Goal: Task Accomplishment & Management: Use online tool/utility

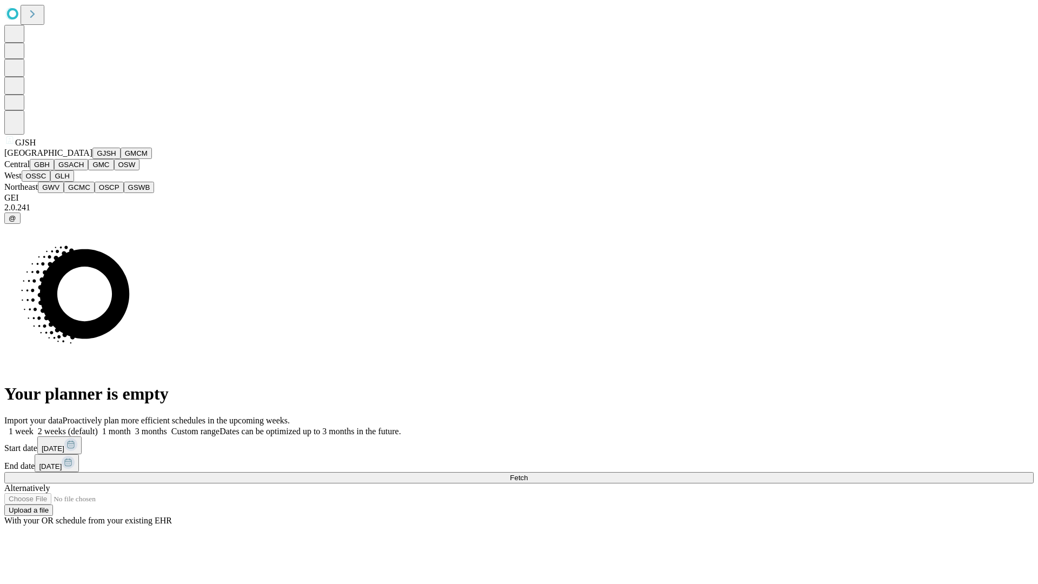
click at [92, 159] on button "GJSH" at bounding box center [106, 153] width 28 height 11
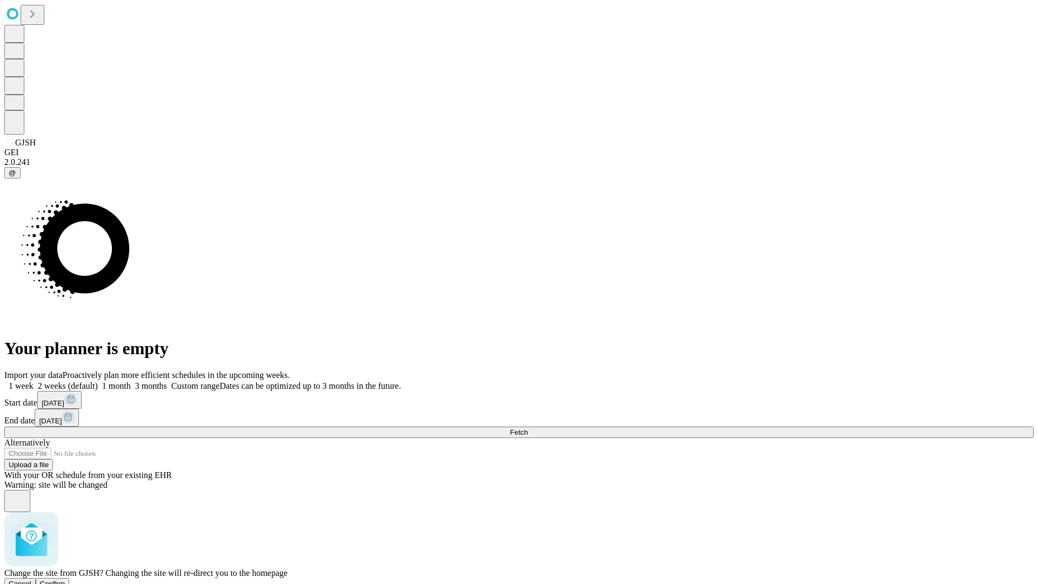
click at [65, 579] on span "Confirm" at bounding box center [52, 583] width 25 height 8
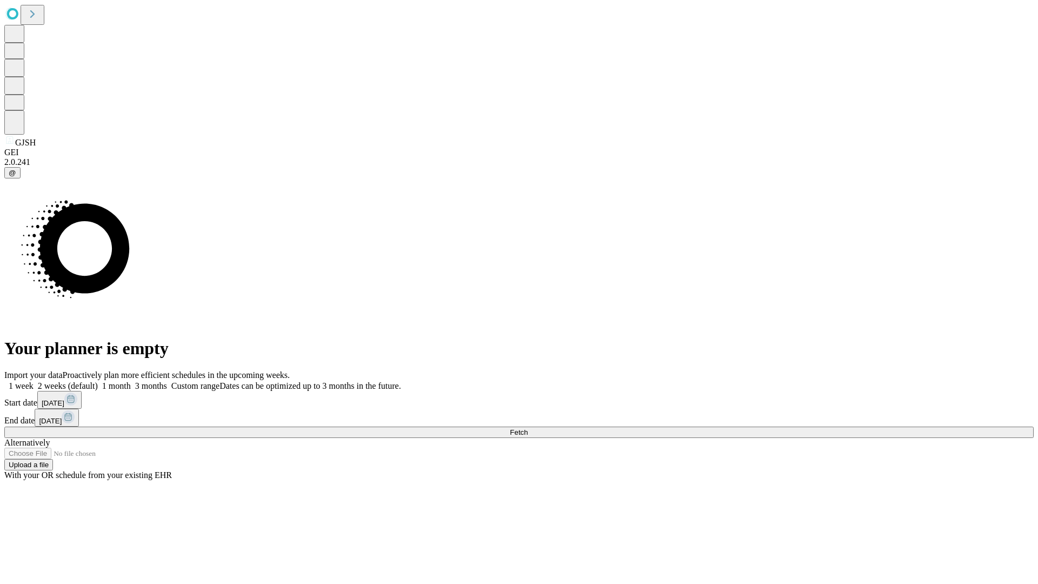
click at [98, 381] on label "2 weeks (default)" at bounding box center [66, 385] width 64 height 9
click at [527, 428] on span "Fetch" at bounding box center [519, 432] width 18 height 8
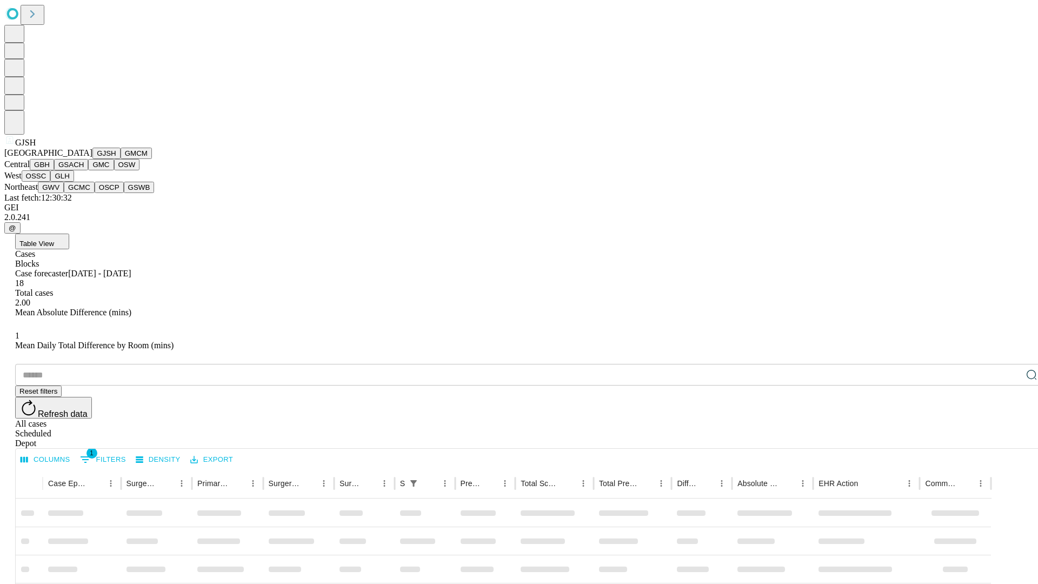
click at [121, 159] on button "GMCM" at bounding box center [136, 153] width 31 height 11
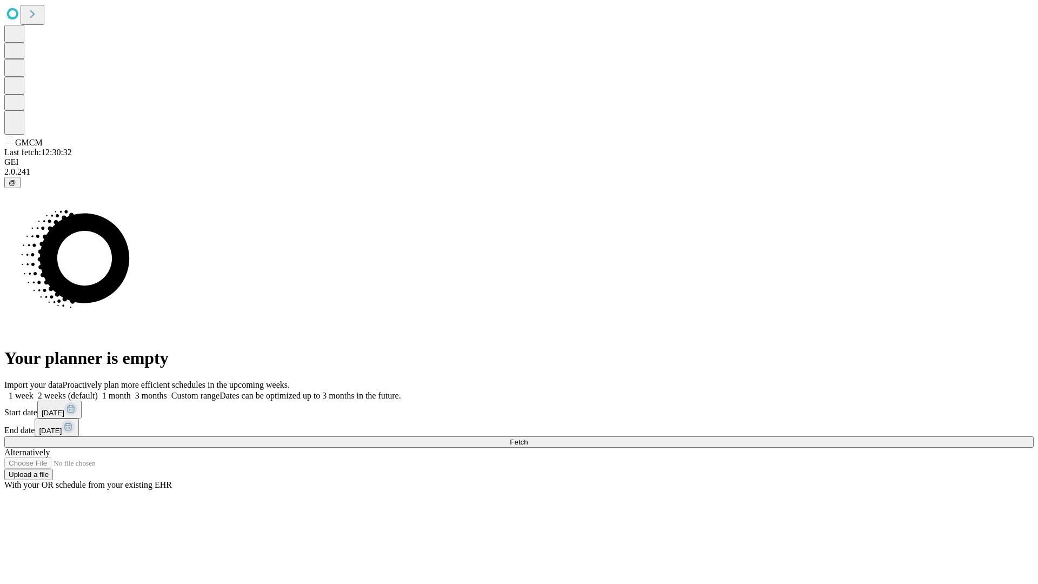
click at [527, 438] on span "Fetch" at bounding box center [519, 442] width 18 height 8
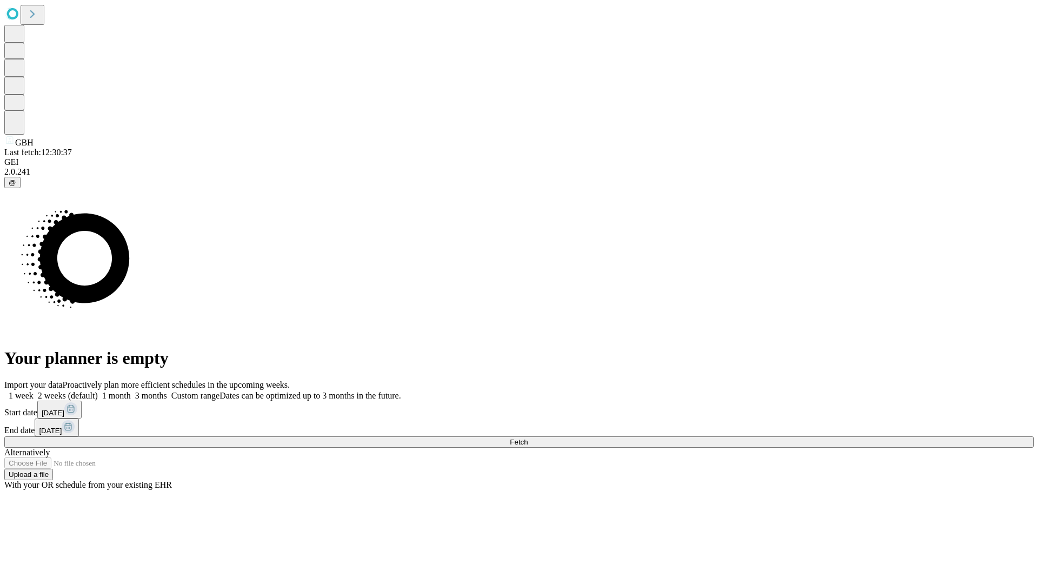
click at [98, 391] on label "2 weeks (default)" at bounding box center [66, 395] width 64 height 9
click at [527, 438] on span "Fetch" at bounding box center [519, 442] width 18 height 8
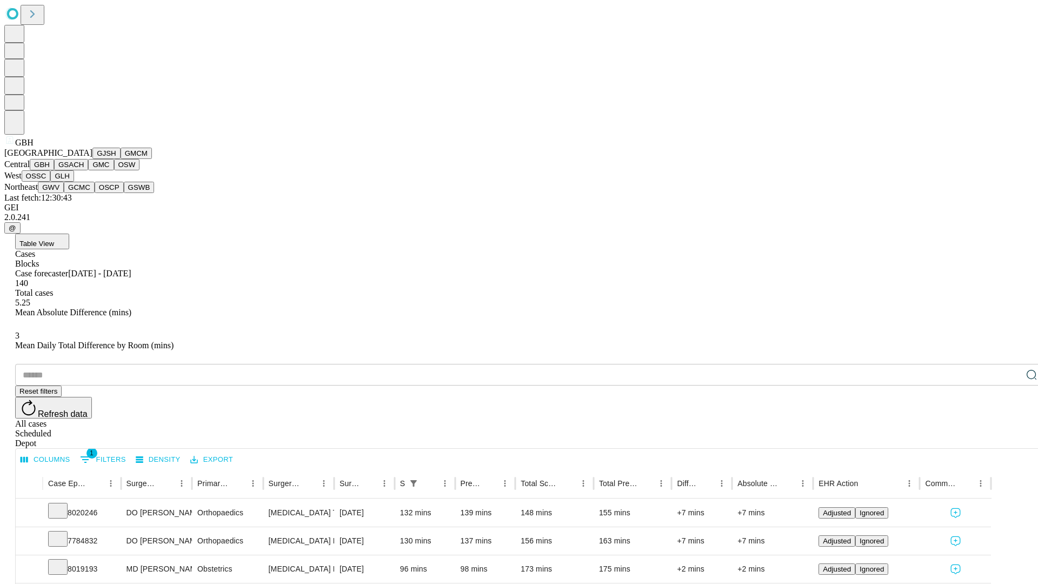
click at [84, 170] on button "GSACH" at bounding box center [71, 164] width 34 height 11
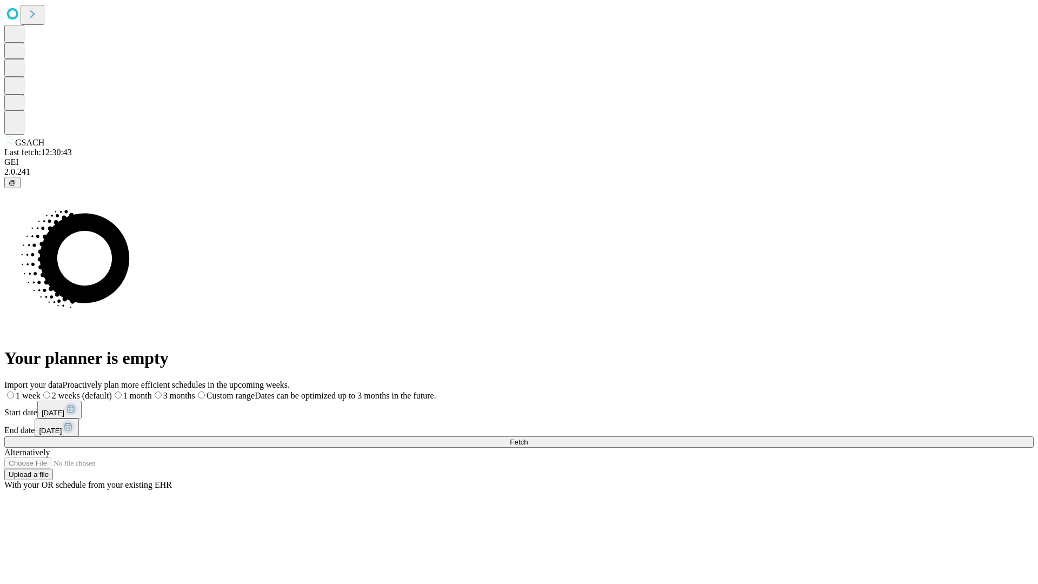
click at [527, 438] on span "Fetch" at bounding box center [519, 442] width 18 height 8
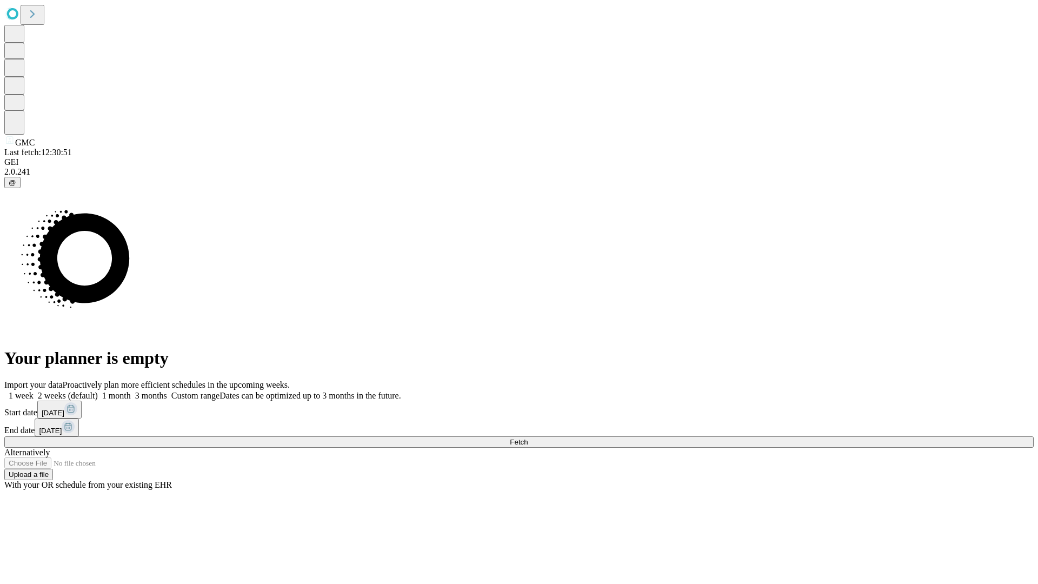
click at [98, 391] on label "2 weeks (default)" at bounding box center [66, 395] width 64 height 9
click at [527, 438] on span "Fetch" at bounding box center [519, 442] width 18 height 8
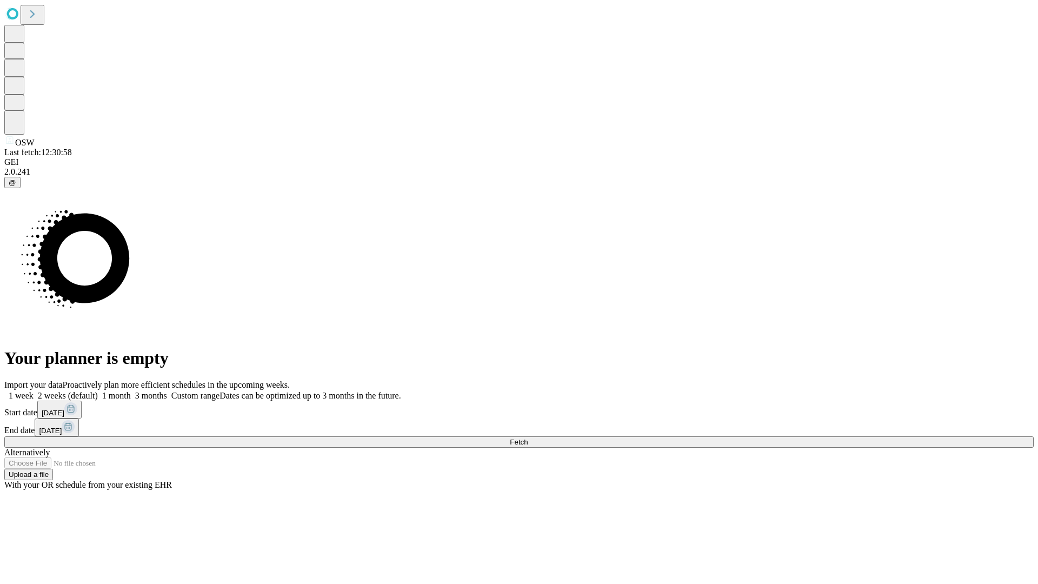
click at [527, 438] on span "Fetch" at bounding box center [519, 442] width 18 height 8
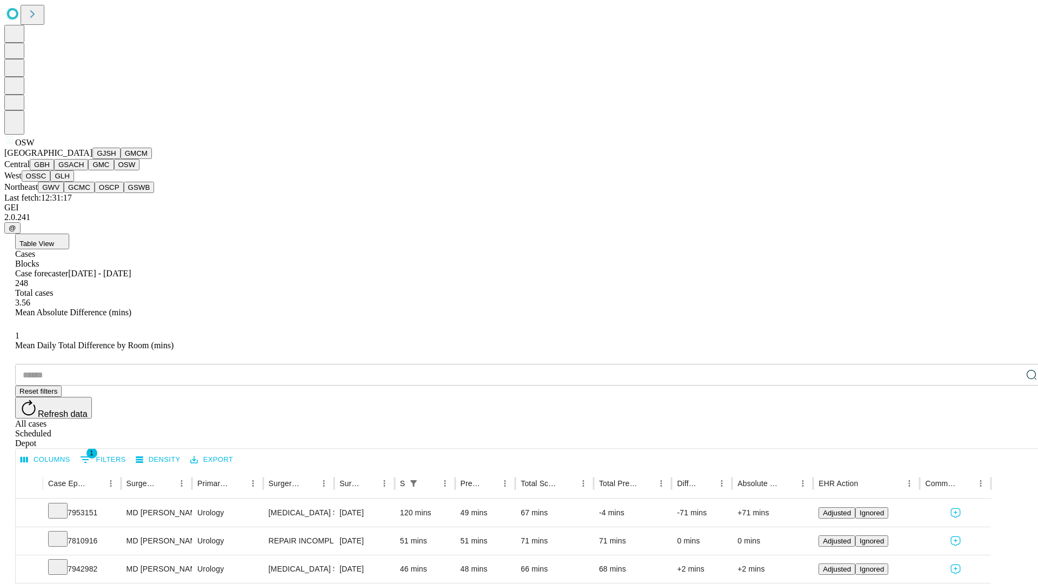
click at [51, 182] on button "OSSC" at bounding box center [36, 175] width 29 height 11
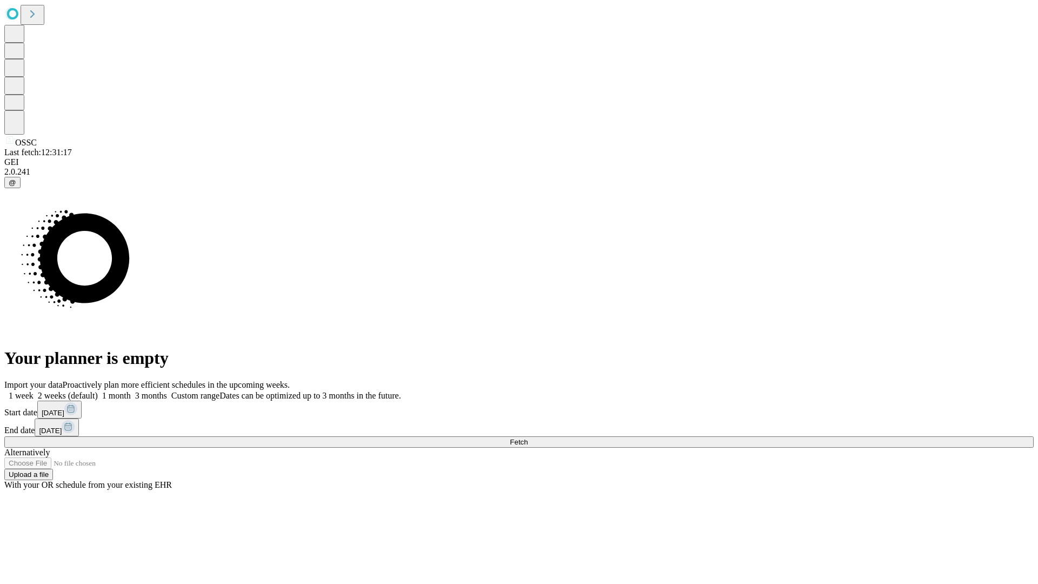
click at [527, 438] on span "Fetch" at bounding box center [519, 442] width 18 height 8
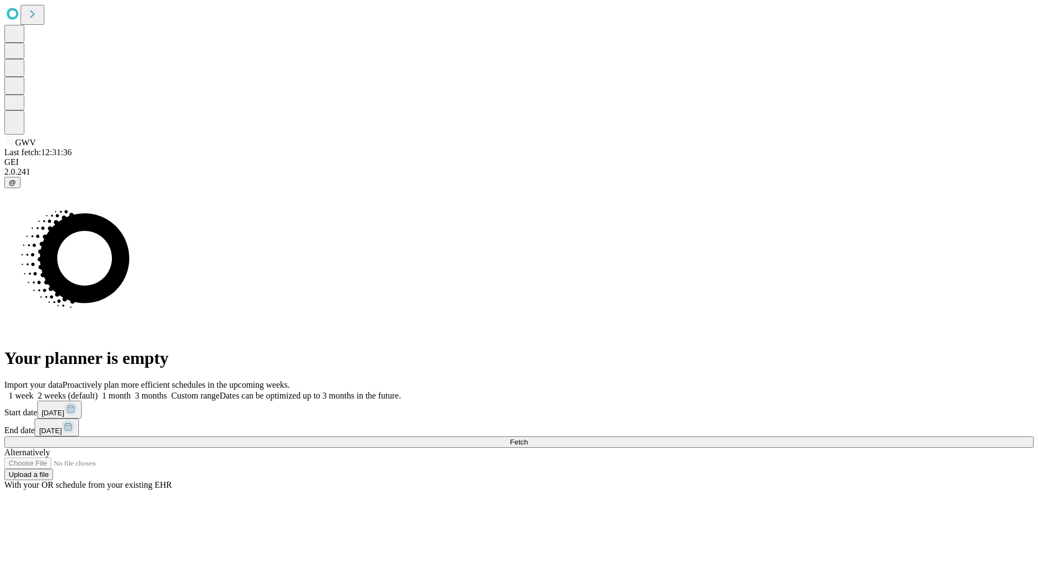
click at [98, 391] on label "2 weeks (default)" at bounding box center [66, 395] width 64 height 9
click at [527, 438] on span "Fetch" at bounding box center [519, 442] width 18 height 8
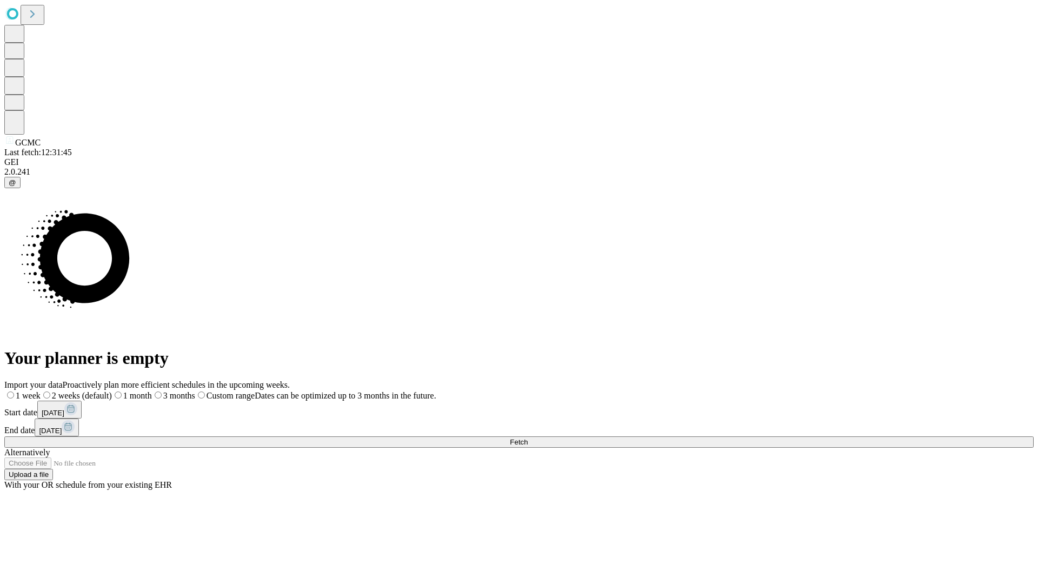
click at [112, 391] on label "2 weeks (default)" at bounding box center [76, 395] width 71 height 9
click at [527, 438] on span "Fetch" at bounding box center [519, 442] width 18 height 8
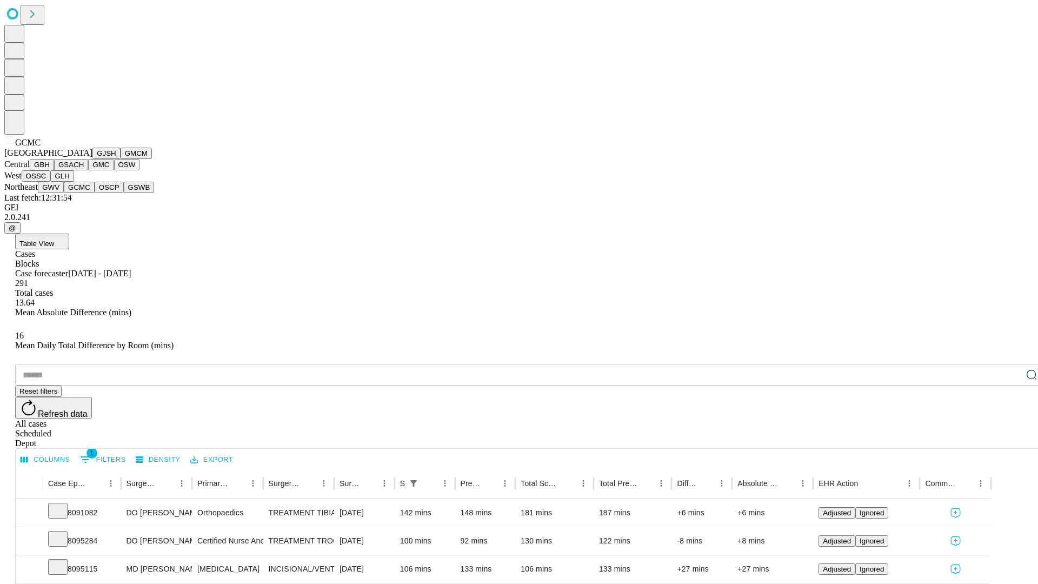
click at [95, 193] on button "OSCP" at bounding box center [109, 187] width 29 height 11
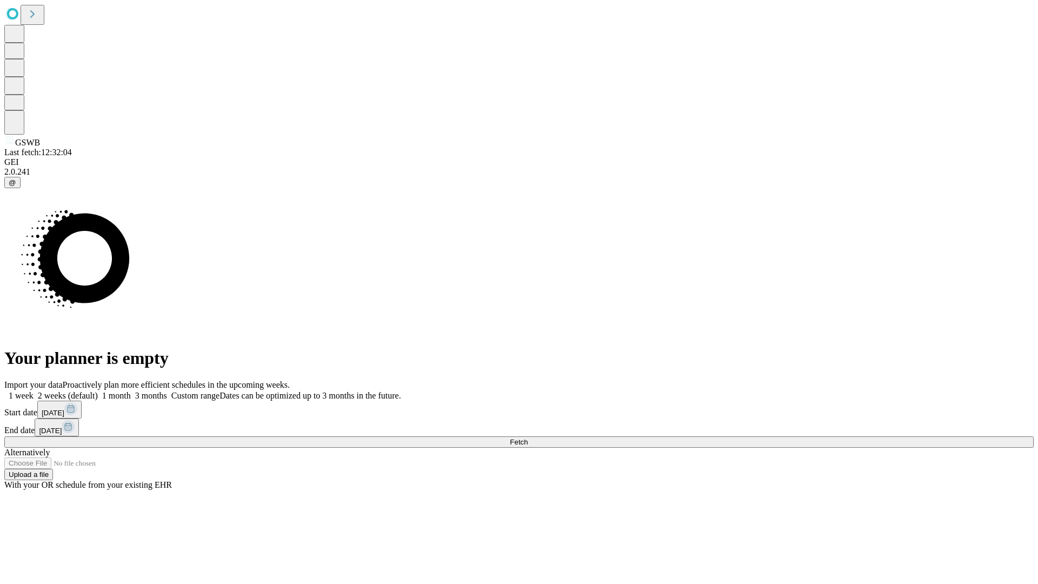
click at [98, 391] on label "2 weeks (default)" at bounding box center [66, 395] width 64 height 9
click at [527, 438] on span "Fetch" at bounding box center [519, 442] width 18 height 8
